Goal: Entertainment & Leisure: Consume media (video, audio)

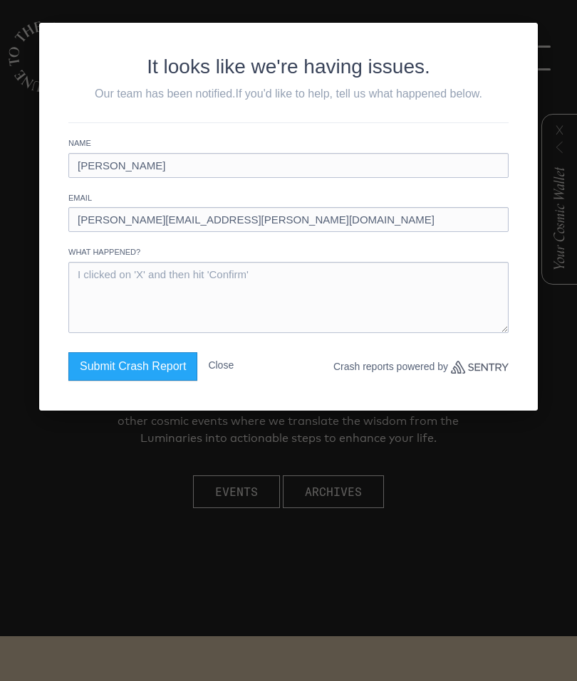
click at [224, 369] on button "Close" at bounding box center [221, 365] width 26 height 26
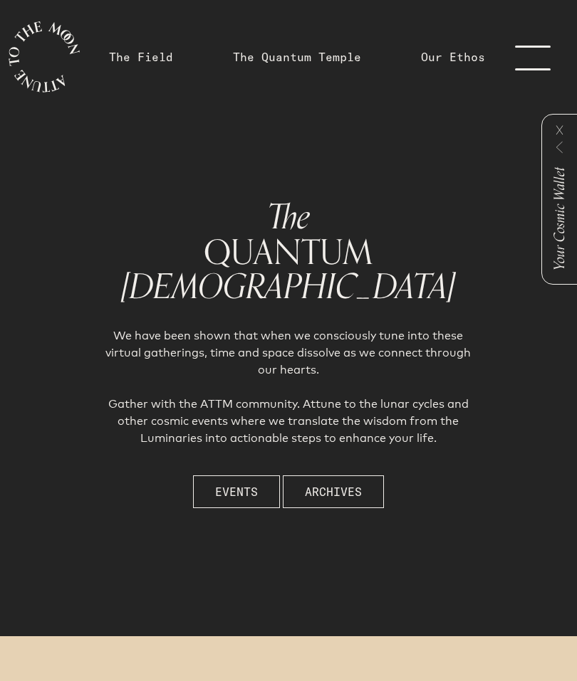
click at [152, 65] on link "The Field" at bounding box center [141, 56] width 64 height 17
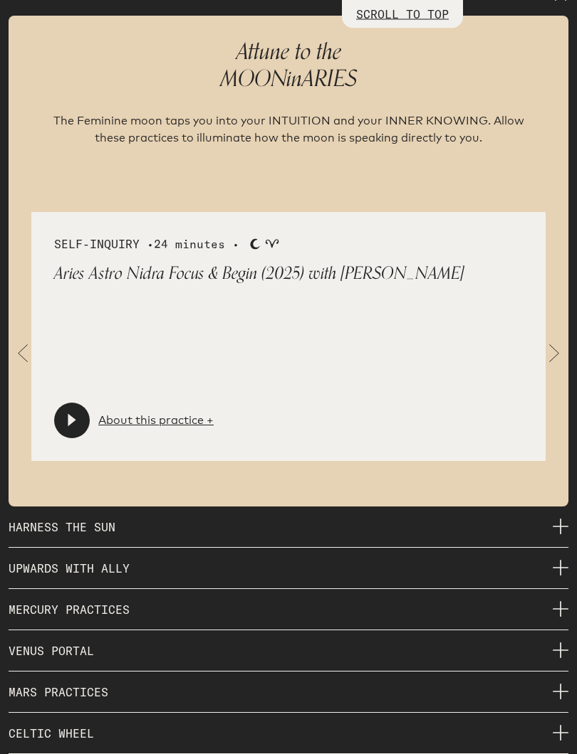
scroll to position [2129, 0]
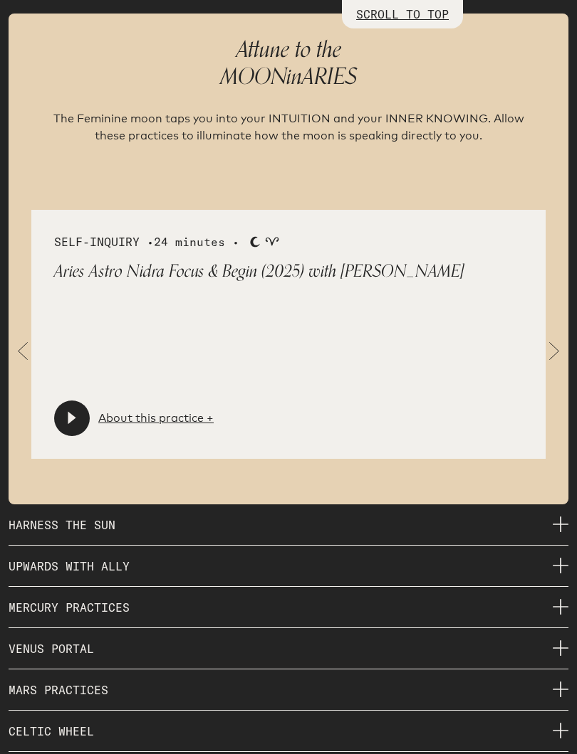
click at [549, 341] on span at bounding box center [554, 351] width 28 height 28
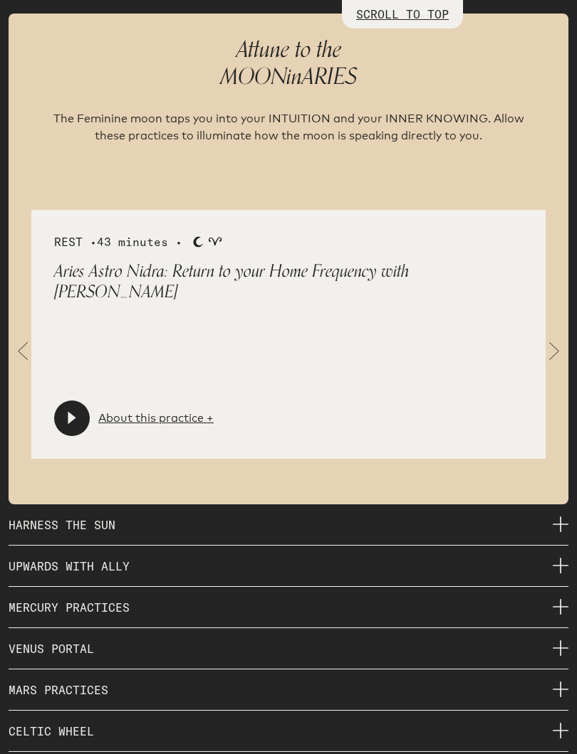
click at [537, 337] on div "REST • 43 minutes • Moon Aries Aries Astro Nidra: Return to your Home Frequency…" at bounding box center [288, 334] width 514 height 249
click at [535, 341] on div "REST • 43 minutes • Moon Aries Aries Astro Nidra: Return to your Home Frequency…" at bounding box center [288, 334] width 514 height 249
click at [540, 337] on span at bounding box center [554, 351] width 28 height 28
click at [542, 340] on span at bounding box center [554, 351] width 28 height 28
click at [83, 409] on div at bounding box center [72, 419] width 36 height 36
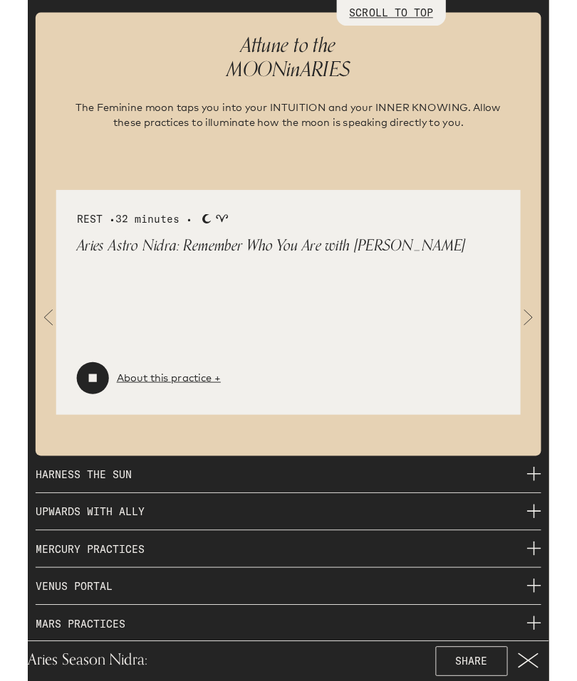
scroll to position [2202, 0]
